Goal: Task Accomplishment & Management: Manage account settings

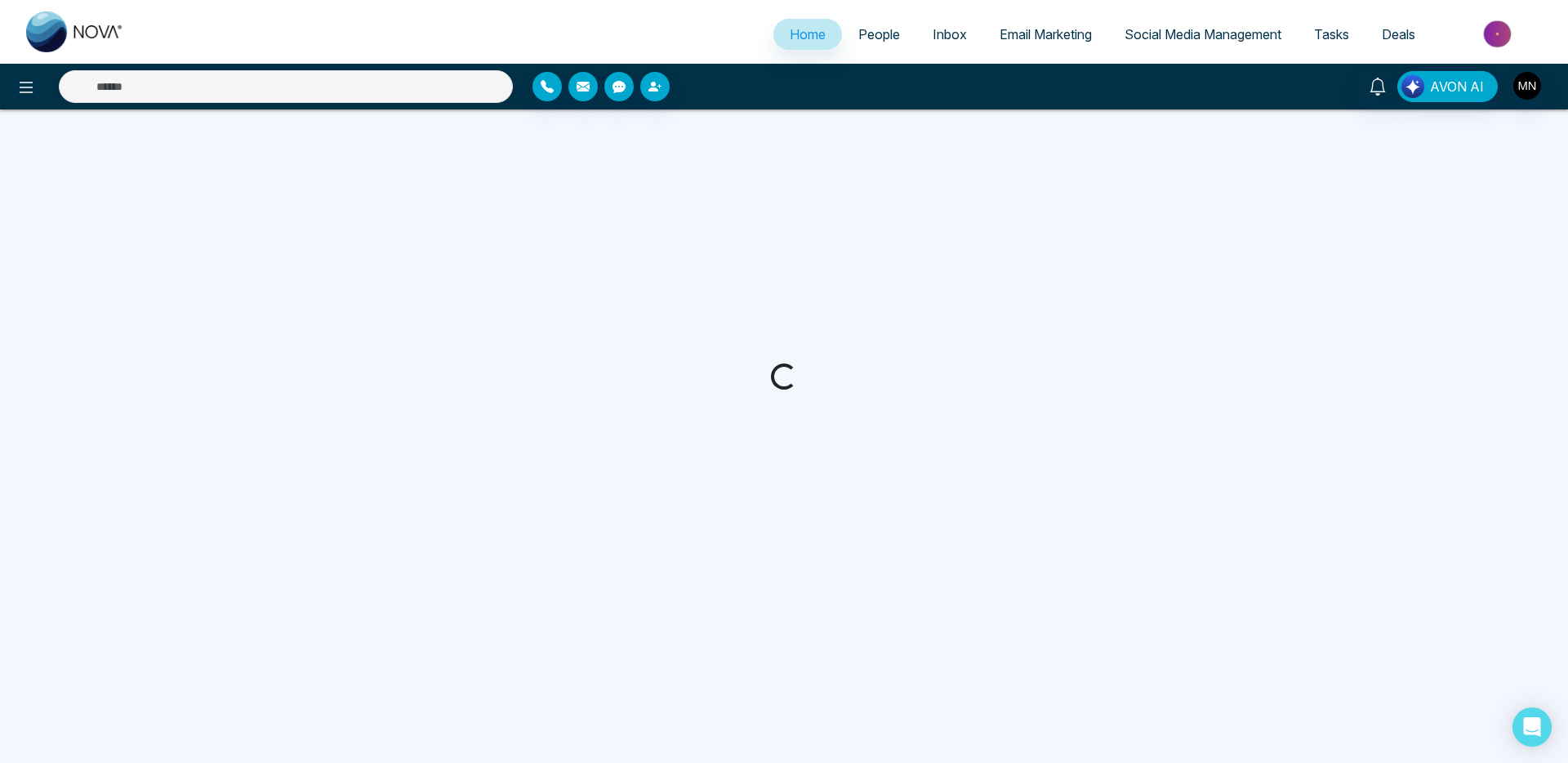
select select "*"
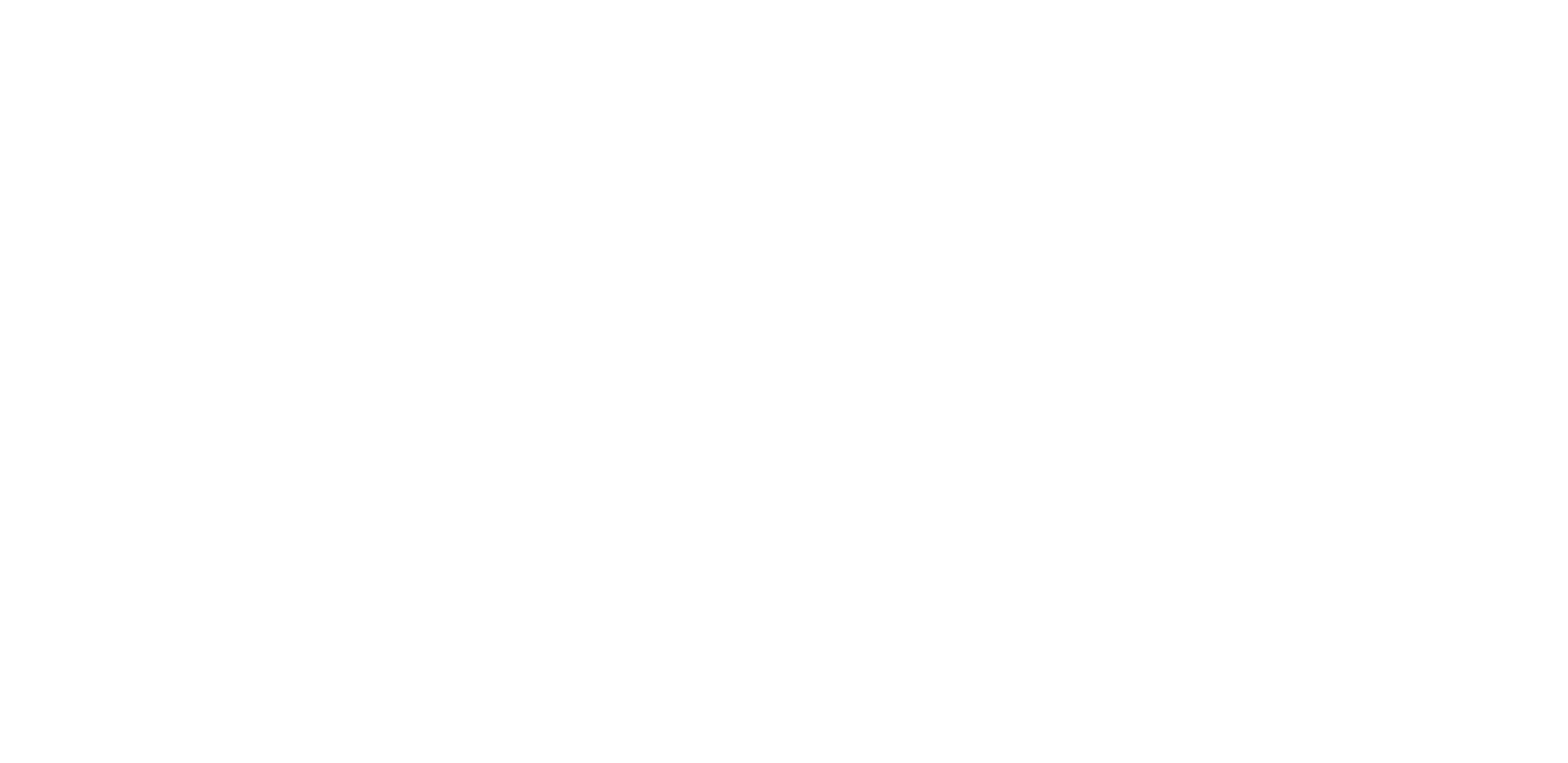
select select "*"
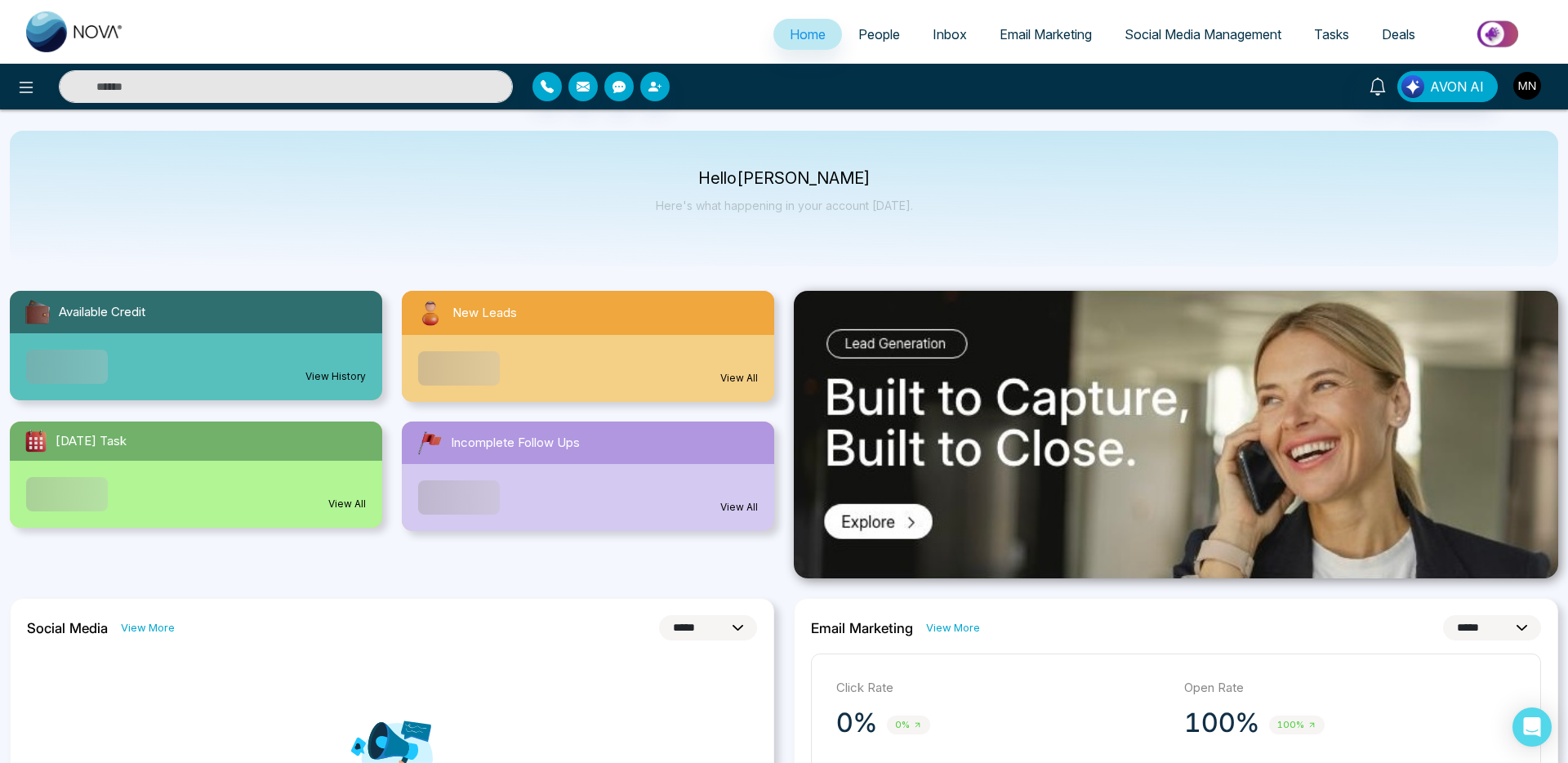
click at [1526, 93] on img "button" at bounding box center [1527, 85] width 28 height 28
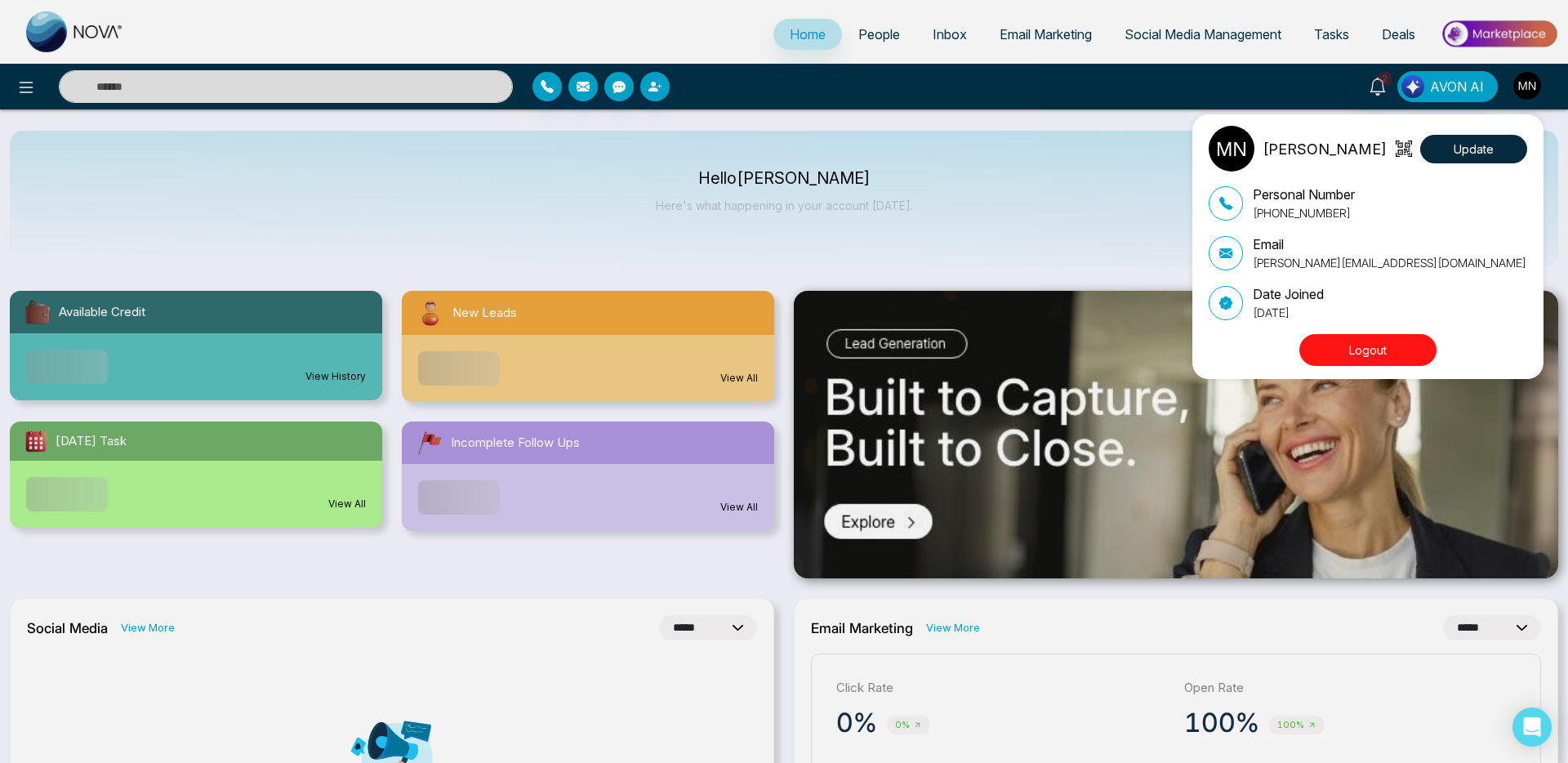
drag, startPoint x: 1369, startPoint y: 353, endPoint x: 1466, endPoint y: 446, distance: 134.4
click at [1369, 353] on button "Logout" at bounding box center [1368, 350] width 137 height 32
click at [1377, 348] on button "Logout" at bounding box center [1368, 350] width 137 height 32
